Goal: Use online tool/utility: Utilize a website feature to perform a specific function

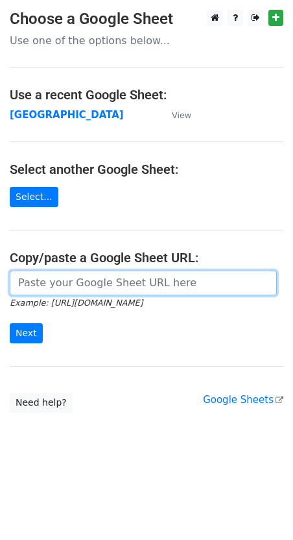
click at [48, 286] on input "url" at bounding box center [143, 283] width 267 height 25
paste input "[URL][DOMAIN_NAME]"
type input "[URL][DOMAIN_NAME]"
click at [10, 323] on input "Next" at bounding box center [26, 333] width 33 height 20
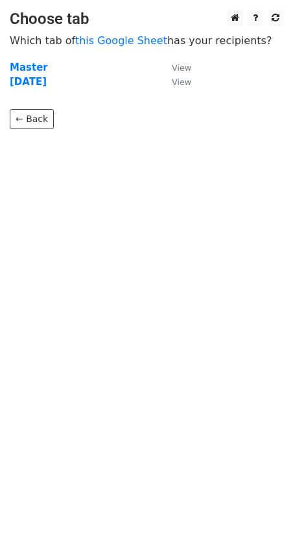
click at [29, 338] on html "Choose tab Which tab of this Google Sheet has your recipients? Master View [DAT…" at bounding box center [146, 270] width 293 height 540
click at [23, 77] on strong "[DATE]" at bounding box center [28, 82] width 37 height 12
